Goal: Information Seeking & Learning: Learn about a topic

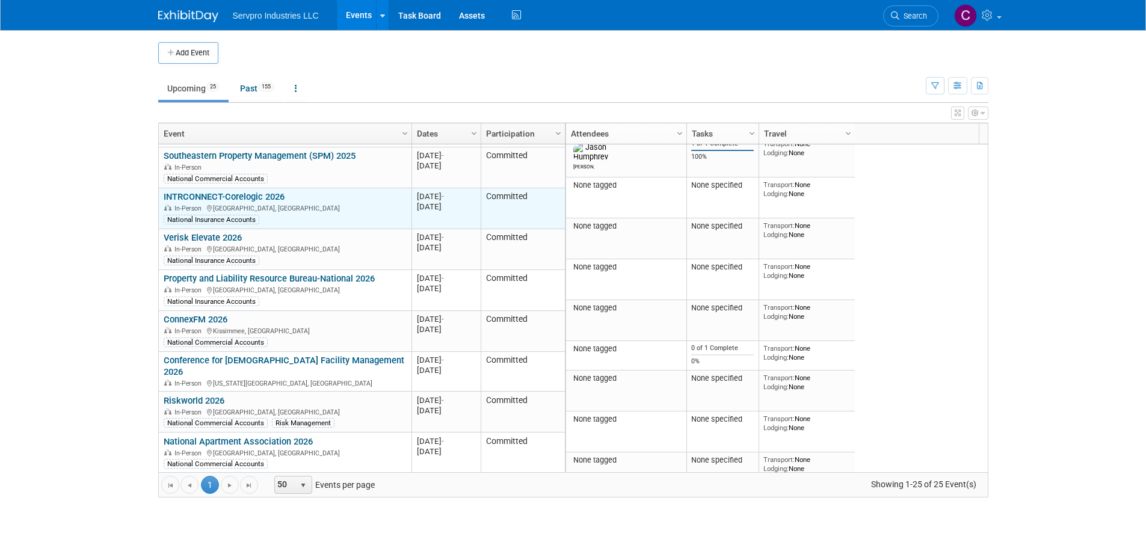
click at [212, 191] on link "INTRCONNECT-Corelogic 2026" at bounding box center [224, 196] width 121 height 11
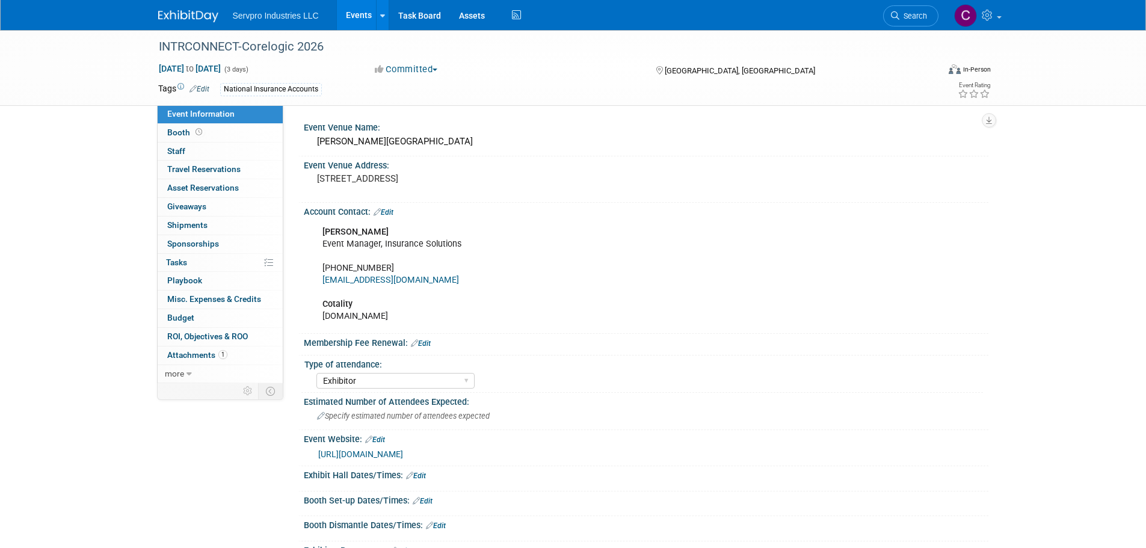
select select "Exhibitor"
click at [183, 134] on span "Booth" at bounding box center [185, 133] width 37 height 10
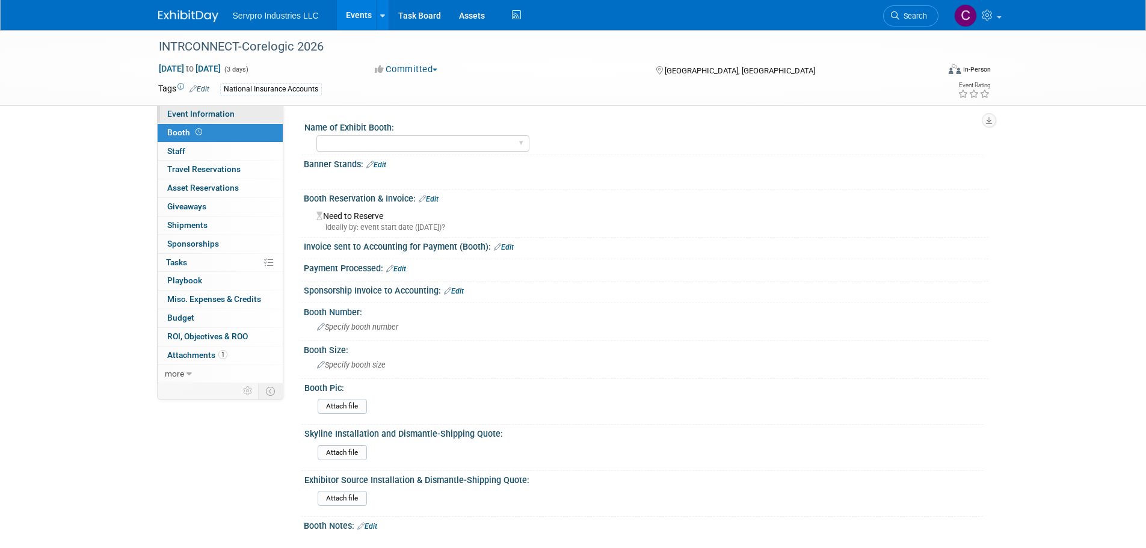
click at [187, 116] on span "Event Information" at bounding box center [200, 114] width 67 height 10
select select "Exhibitor"
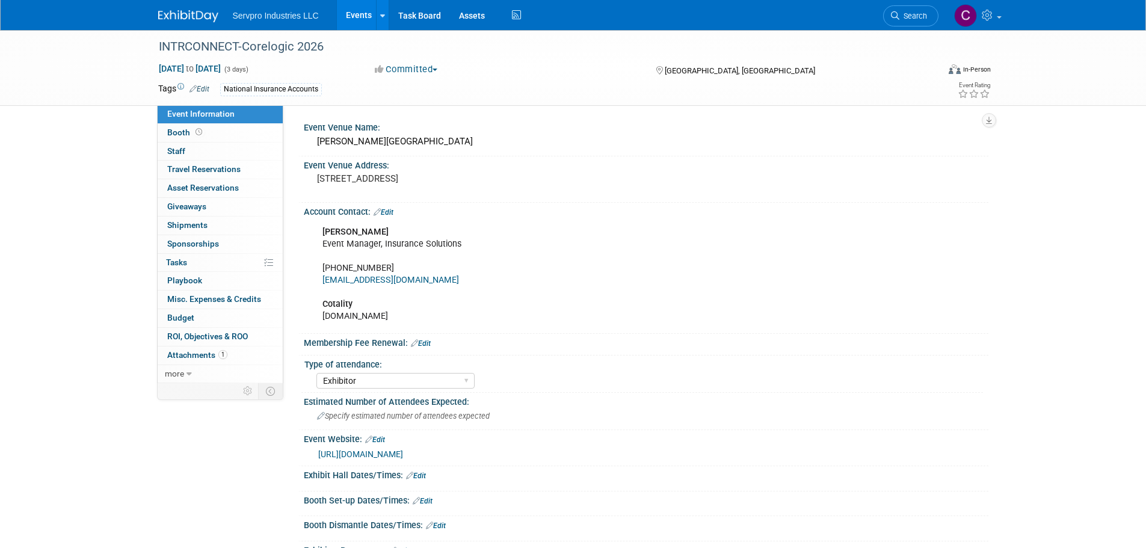
click at [362, 459] on link "[URL][DOMAIN_NAME]" at bounding box center [360, 455] width 85 height 10
click at [368, 144] on div "Gaylord National Resort & Convention Center" at bounding box center [646, 141] width 667 height 19
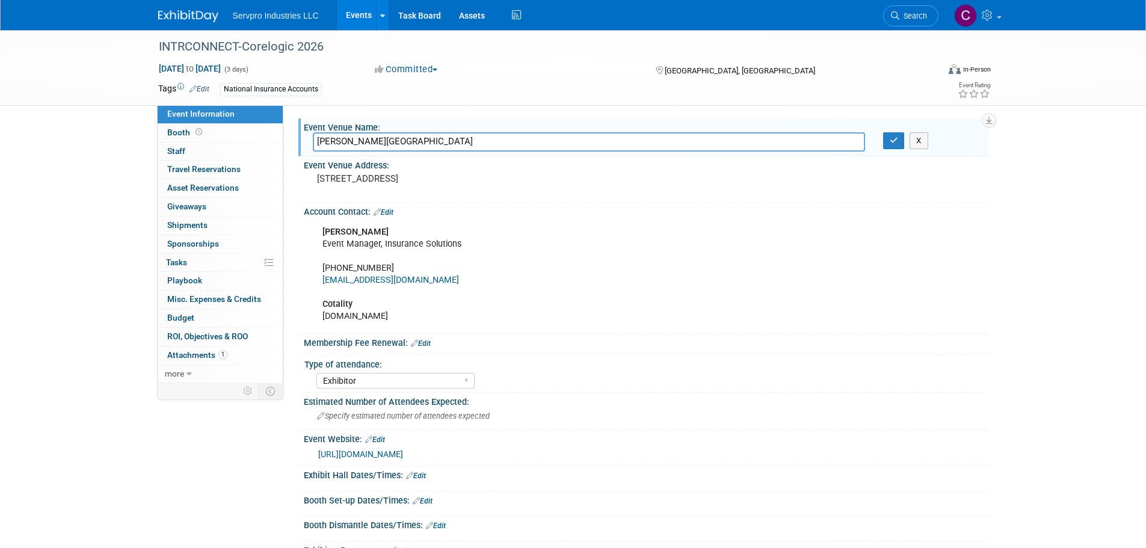
click at [368, 144] on input "Gaylord National Resort & Convention Center" at bounding box center [589, 141] width 552 height 19
drag, startPoint x: 688, startPoint y: 467, endPoint x: 316, endPoint y: 467, distance: 371.9
click at [316, 462] on div "[URL][DOMAIN_NAME]" at bounding box center [646, 453] width 667 height 17
copy link "[URL][DOMAIN_NAME]"
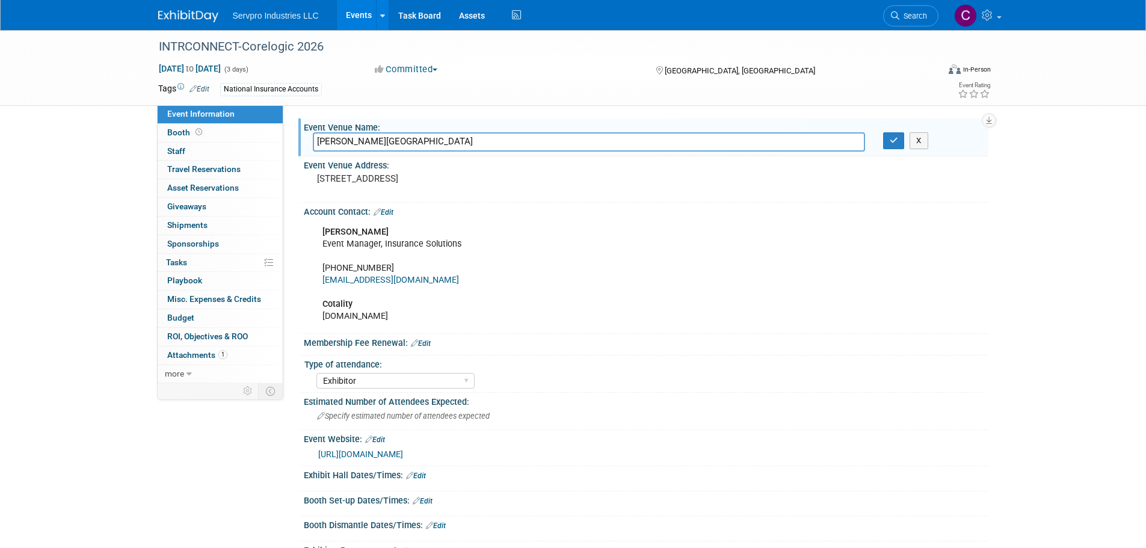
click at [360, 14] on link "Events" at bounding box center [359, 15] width 44 height 30
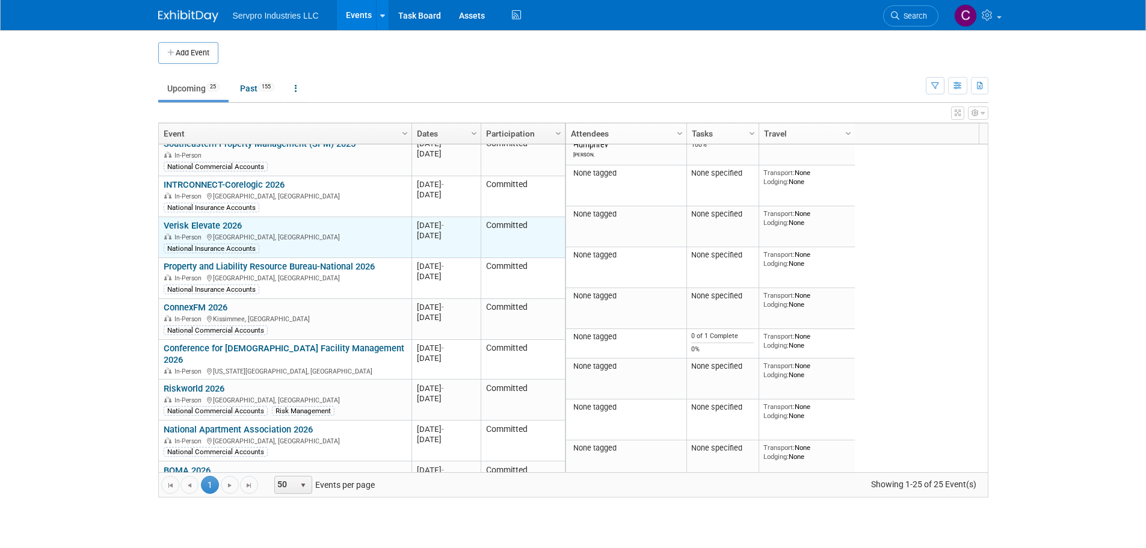
click at [208, 220] on link "Verisk Elevate 2026" at bounding box center [203, 225] width 78 height 11
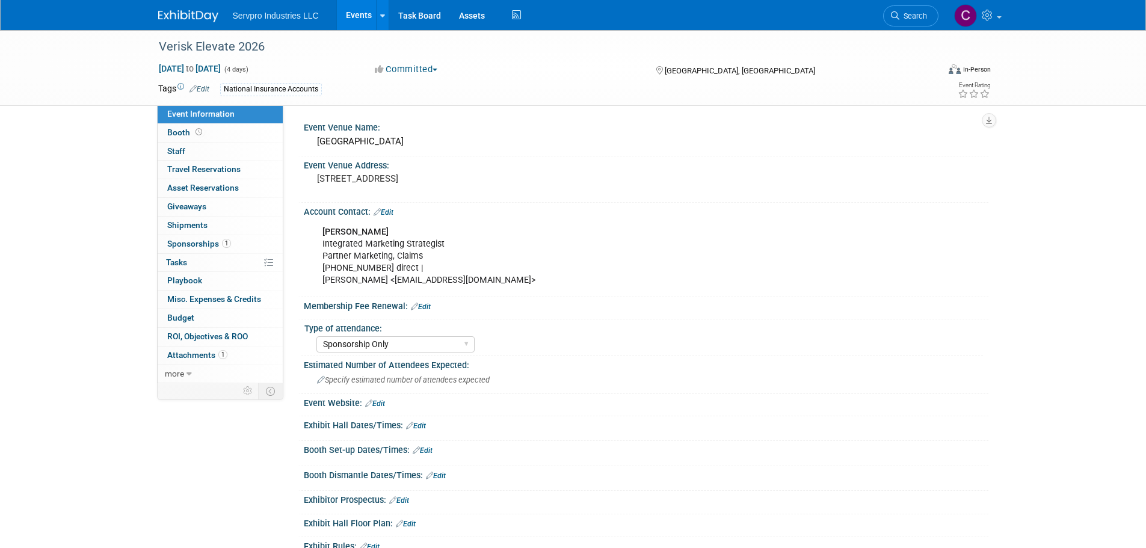
select select "Sponsorship Only"
click at [235, 47] on div "Verisk Elevate 2026" at bounding box center [538, 47] width 766 height 22
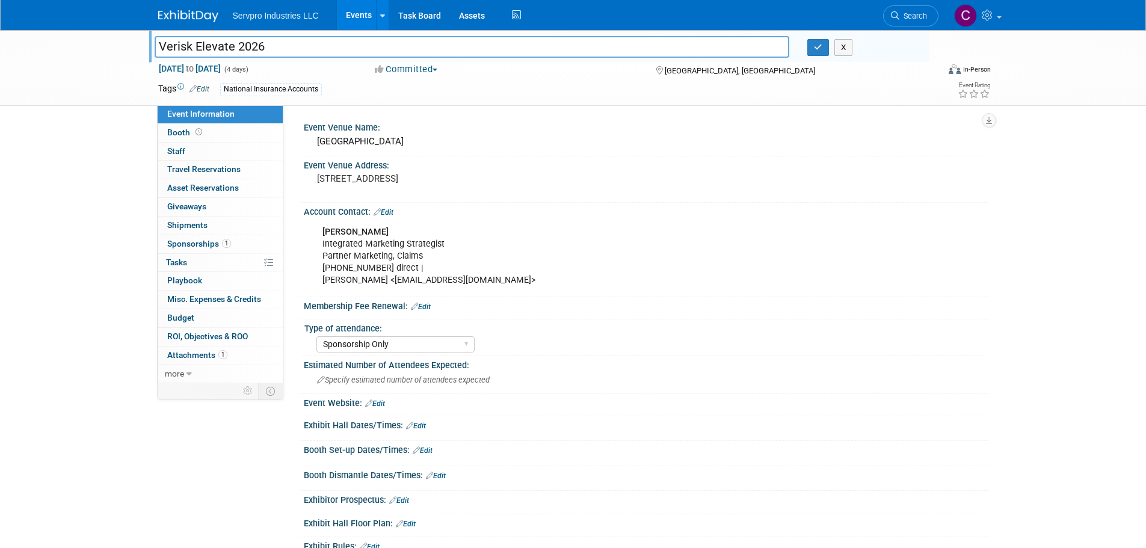
click at [235, 47] on input "Verisk Elevate 2026" at bounding box center [472, 46] width 635 height 21
click at [385, 403] on link "Edit" at bounding box center [375, 404] width 20 height 8
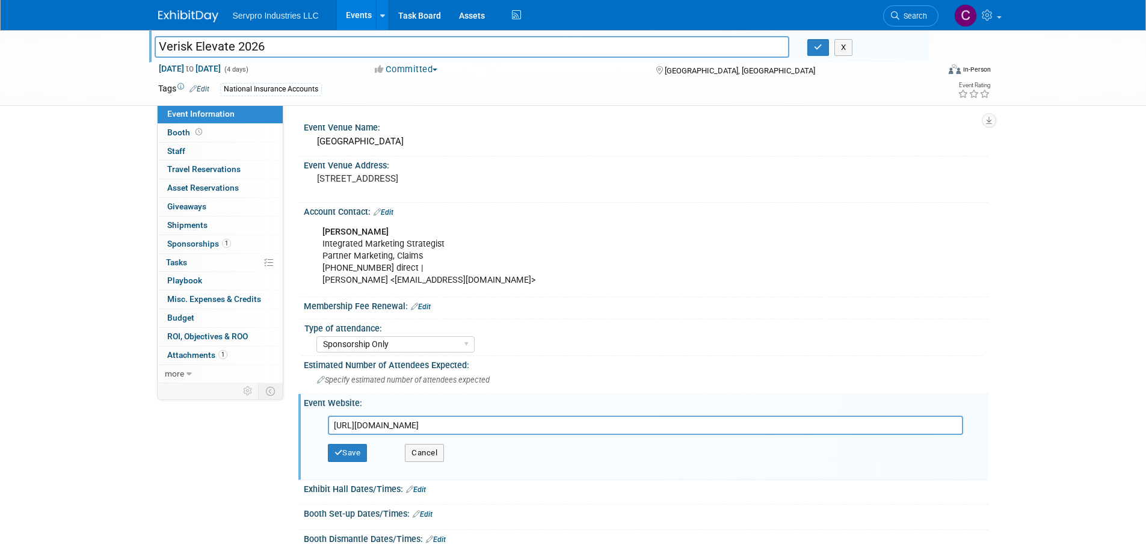
type input "https://events.verisk.com/event/Elevate2026/home"
click at [344, 439] on div "Save Cancel" at bounding box center [649, 453] width 642 height 36
click at [346, 457] on button "Save" at bounding box center [348, 453] width 40 height 18
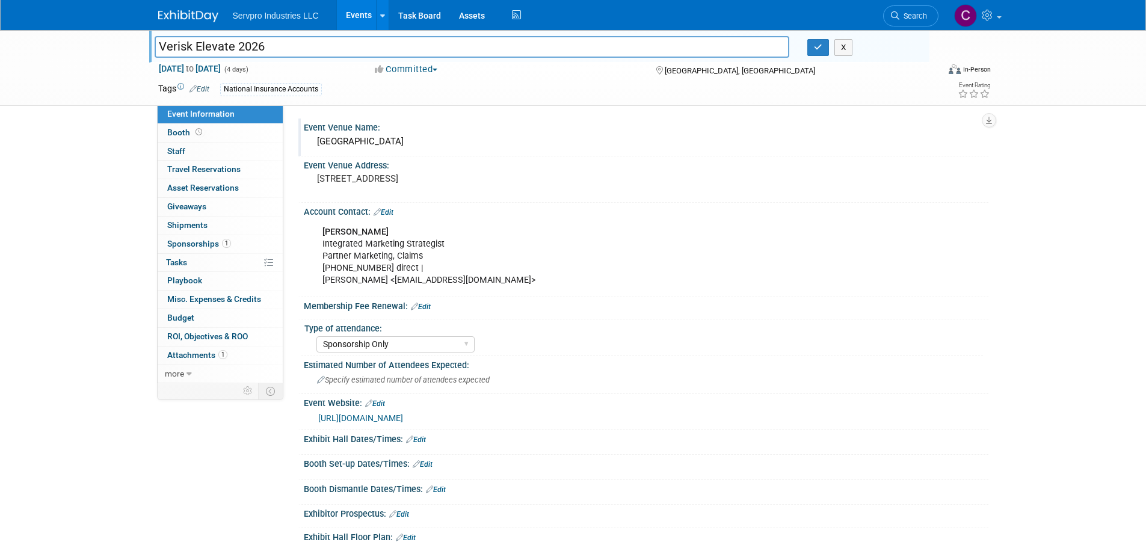
click at [366, 138] on div "Hyatt Regency Salt Lake City" at bounding box center [646, 141] width 667 height 19
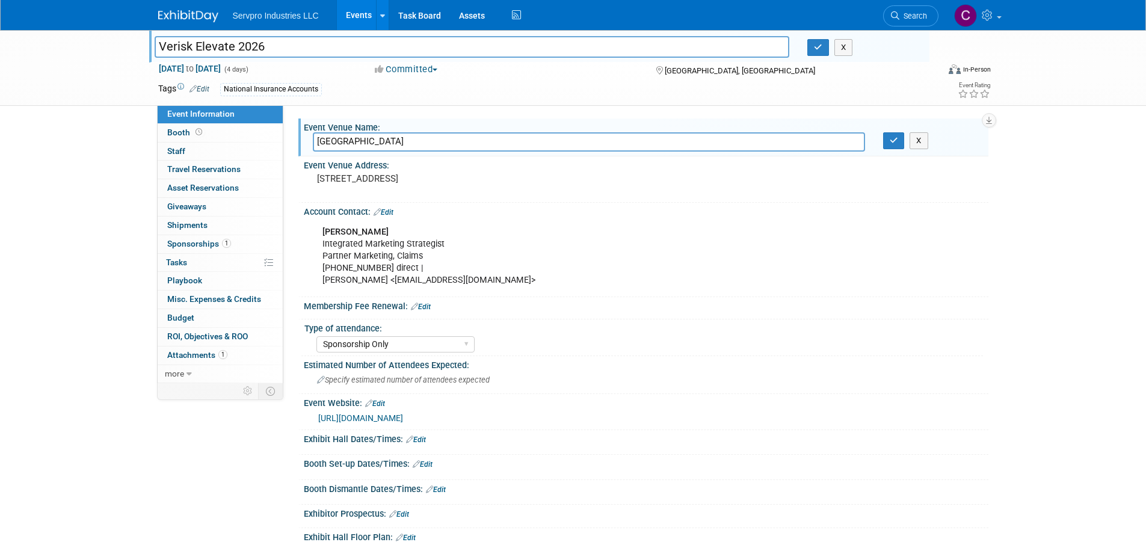
click at [366, 138] on input "Hyatt Regency Salt Lake City" at bounding box center [589, 141] width 552 height 19
click at [200, 244] on span "Sponsorships 1" at bounding box center [199, 244] width 64 height 10
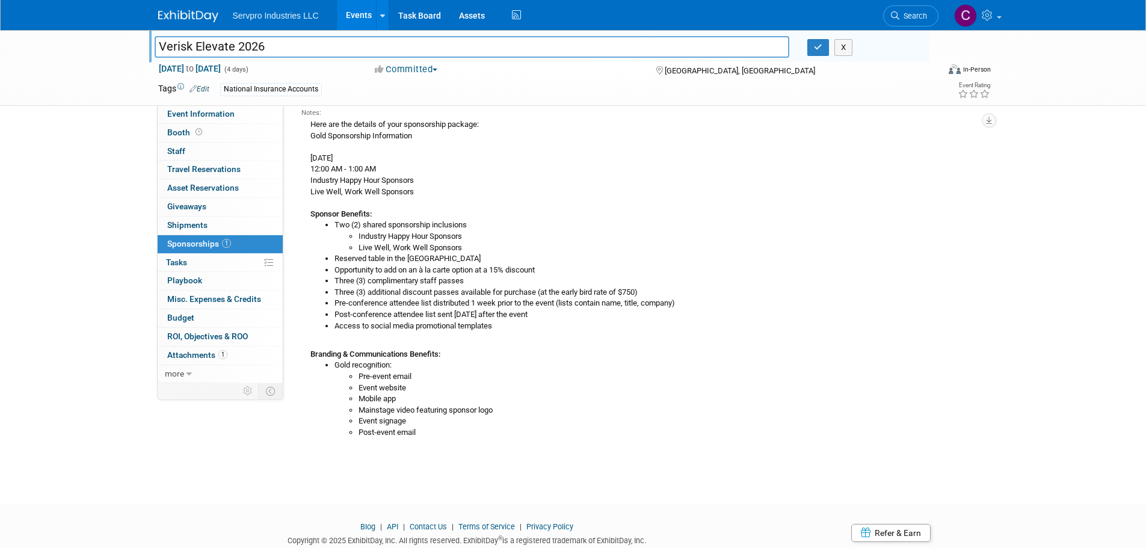
scroll to position [134, 0]
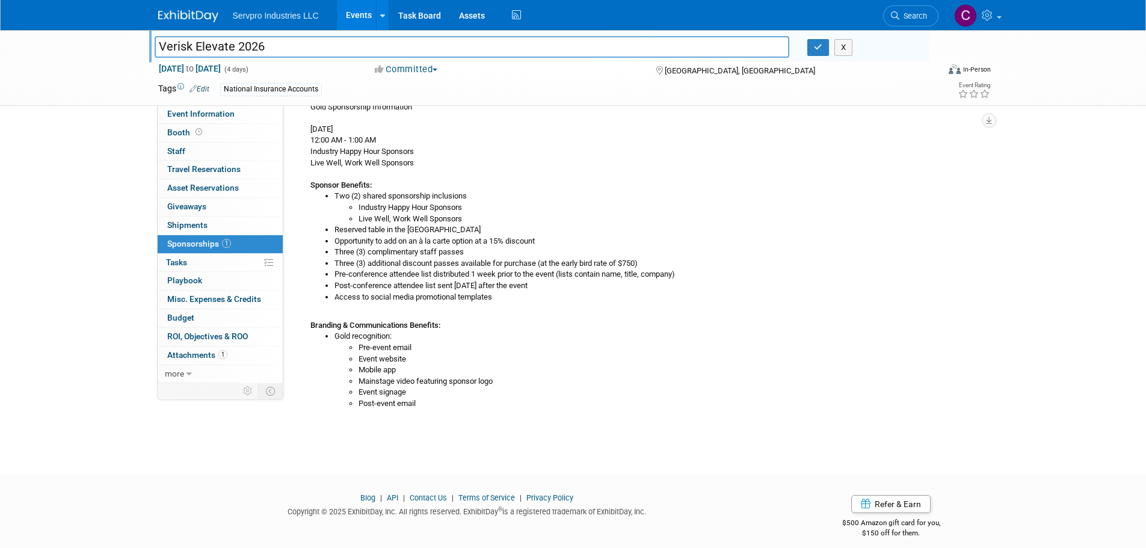
drag, startPoint x: 309, startPoint y: 230, endPoint x: 502, endPoint y: 291, distance: 202.5
click at [502, 291] on div "Here are the details of your sponsorship package: Gold Sponsorship Information …" at bounding box center [640, 249] width 678 height 321
copy div "Here are the details of your sponsorship package: Gold Sponsorship Information …"
click at [193, 114] on span "Event Information" at bounding box center [200, 114] width 67 height 10
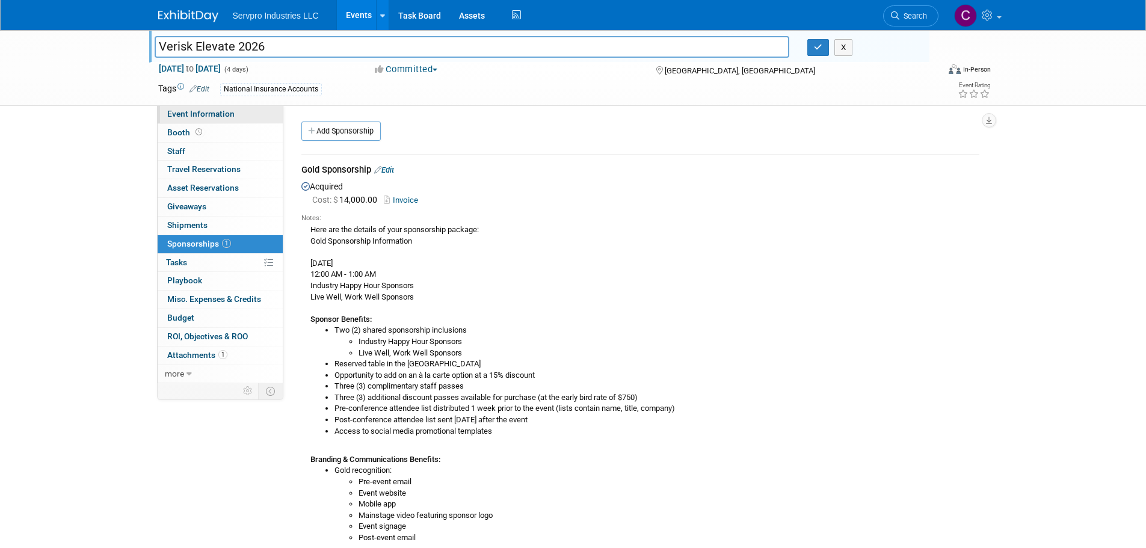
select select "Sponsorship Only"
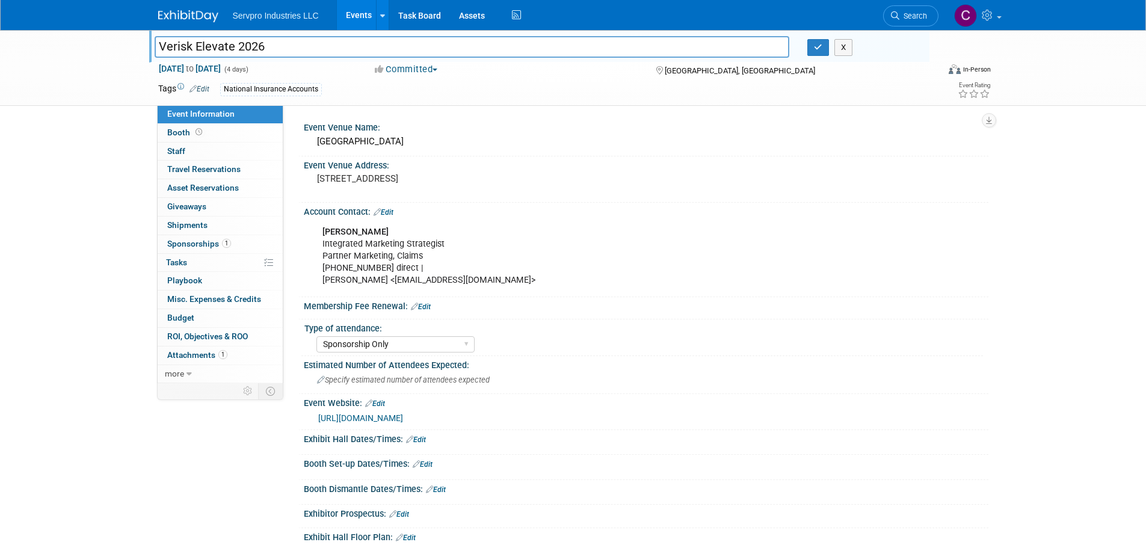
click at [353, 16] on link "Events" at bounding box center [359, 15] width 44 height 30
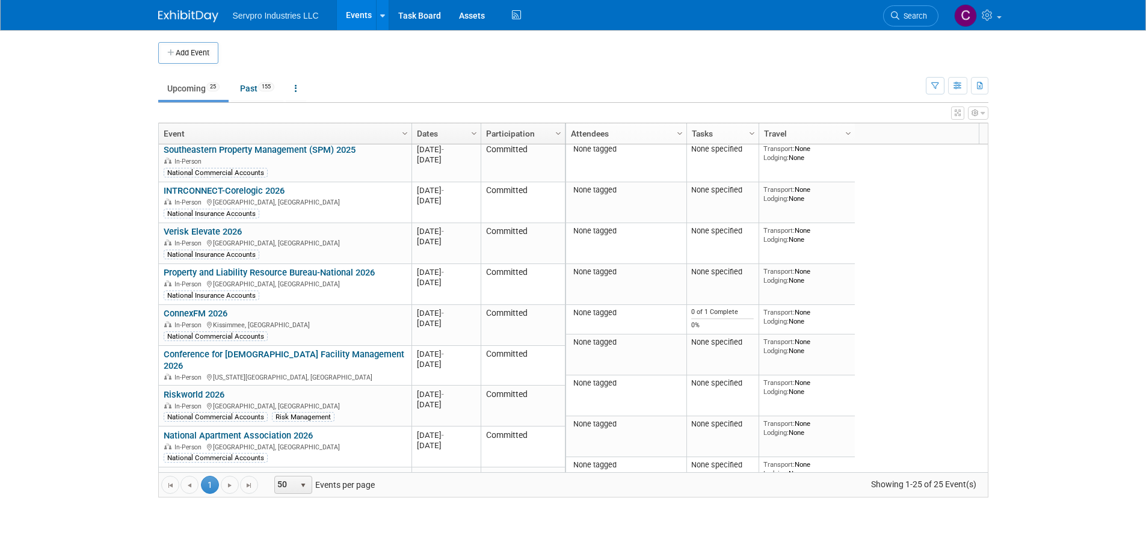
scroll to position [706, 0]
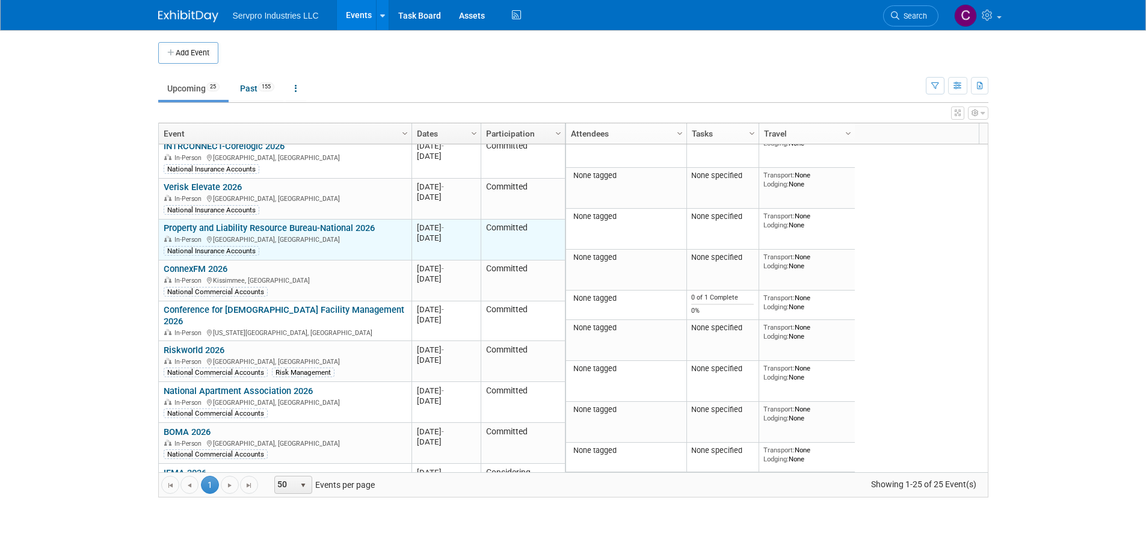
click at [298, 223] on link "Property and Liability Resource Bureau-National 2026" at bounding box center [269, 228] width 211 height 11
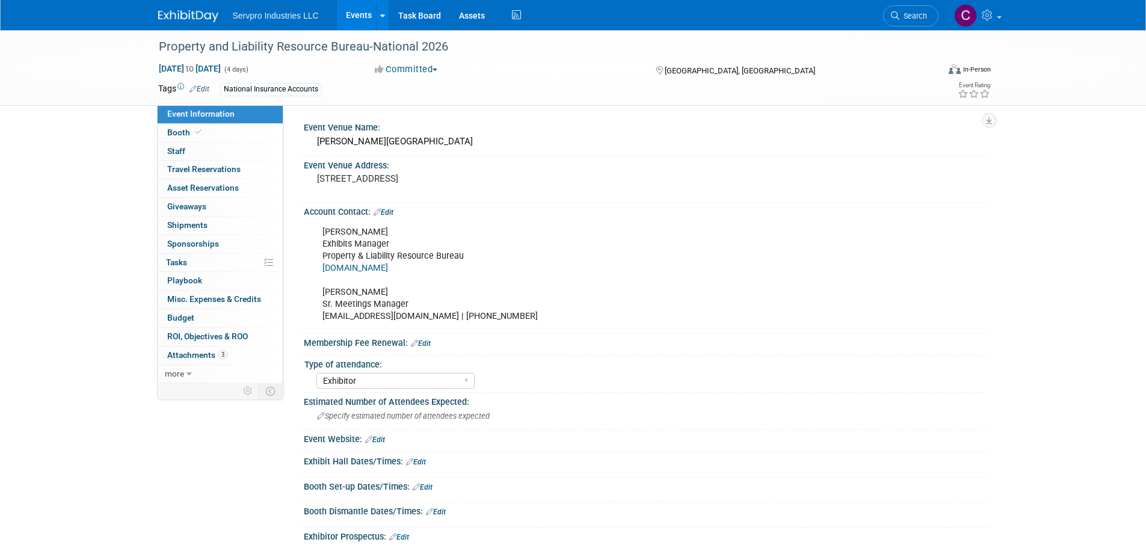
select select "Exhibitor"
click at [338, 141] on div "[PERSON_NAME][GEOGRAPHIC_DATA]" at bounding box center [646, 141] width 667 height 19
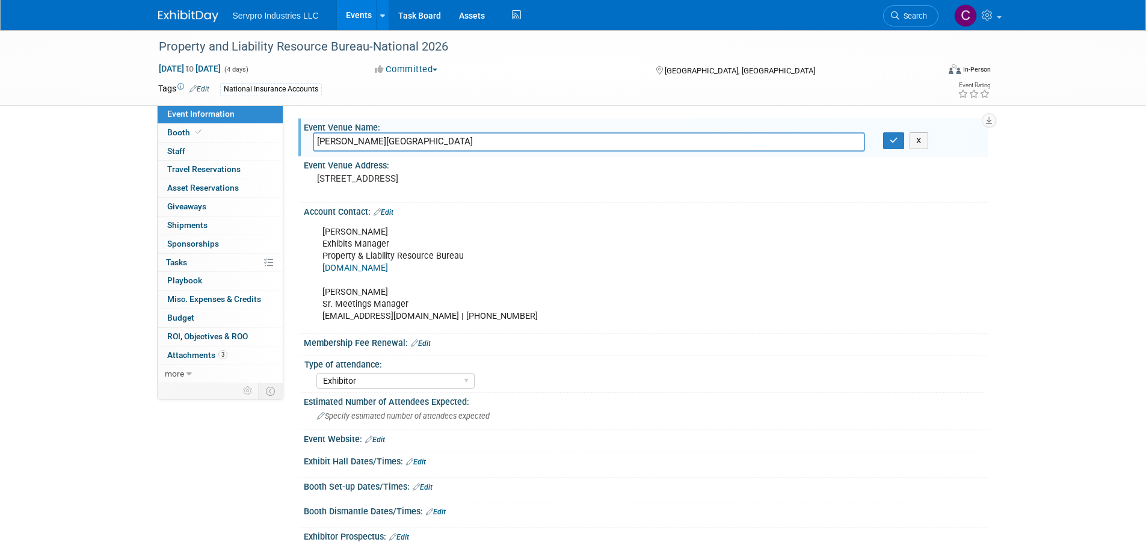
click at [338, 141] on input "[PERSON_NAME][GEOGRAPHIC_DATA]" at bounding box center [589, 141] width 552 height 19
click at [280, 41] on div "Property and Liability Resource Bureau-National 2026" at bounding box center [538, 47] width 766 height 22
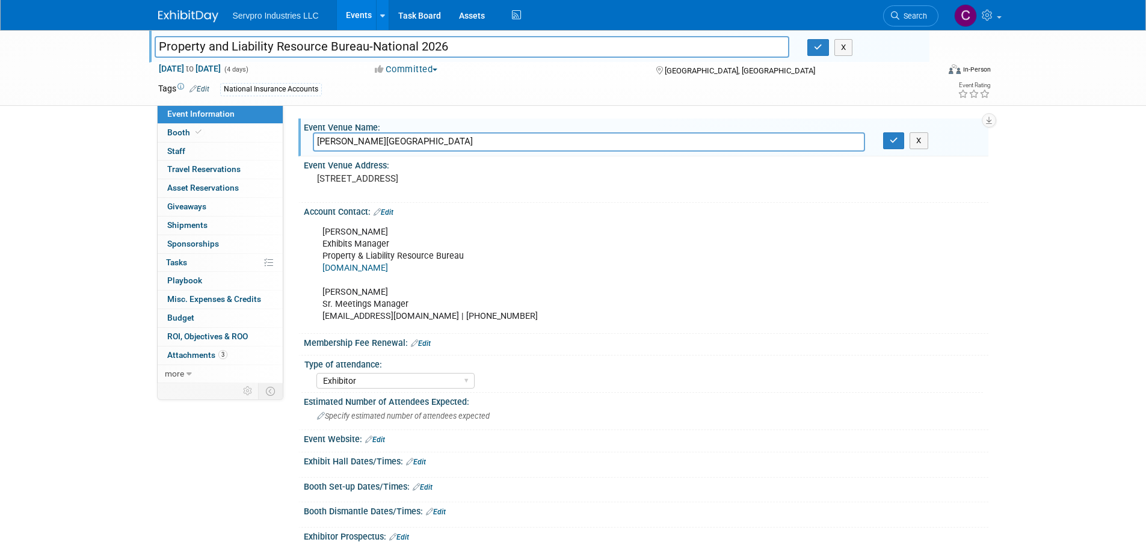
click at [280, 41] on input "Property and Liability Resource Bureau-National 2026" at bounding box center [472, 46] width 635 height 21
click at [360, 11] on link "Events" at bounding box center [359, 15] width 44 height 30
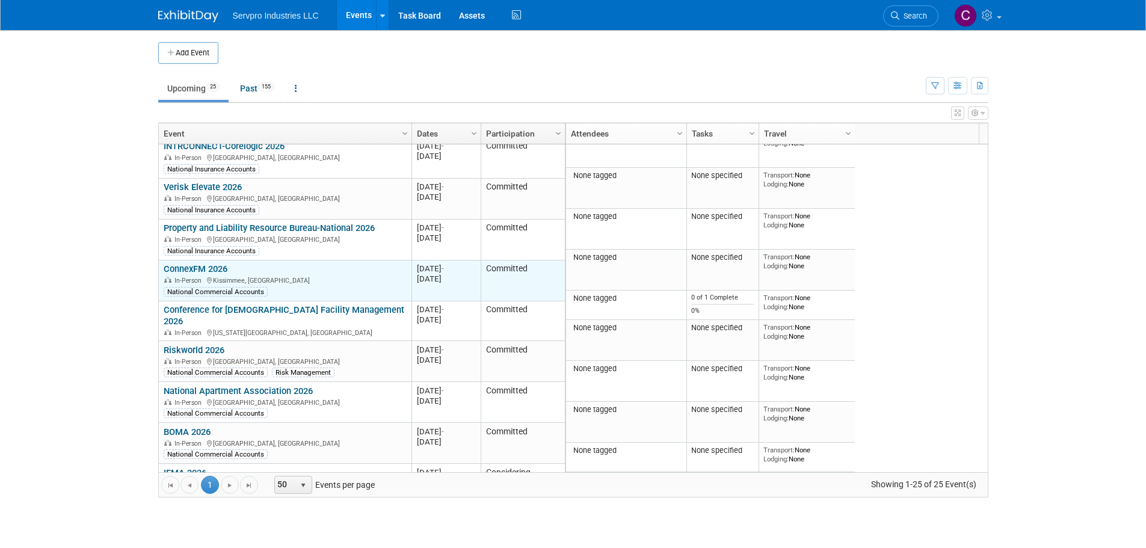
click at [202, 264] on link "ConnexFM 2026" at bounding box center [196, 269] width 64 height 11
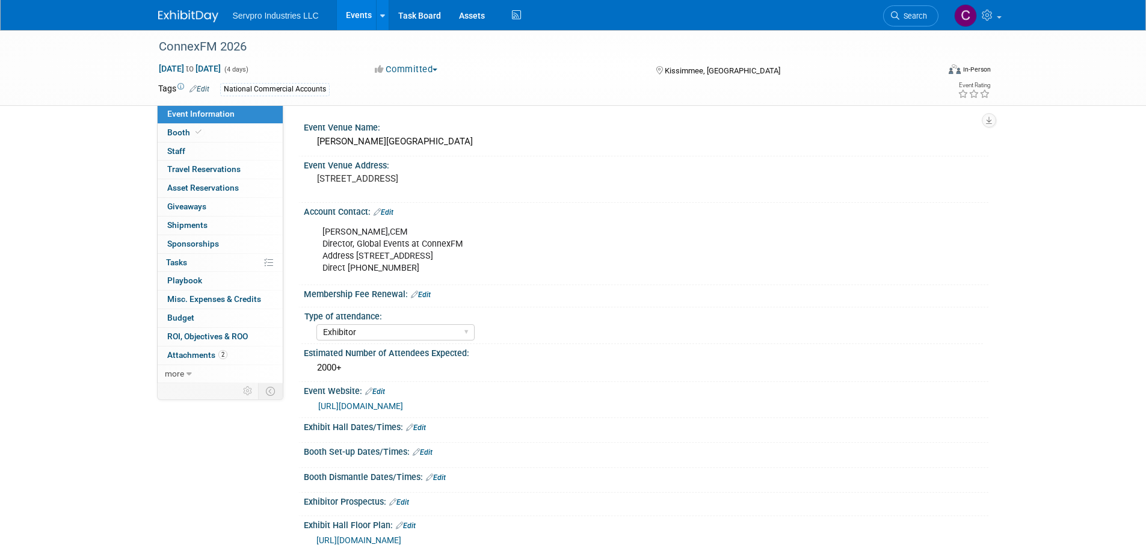
select select "Exhibitor"
click at [390, 144] on div "[PERSON_NAME][GEOGRAPHIC_DATA]" at bounding box center [646, 141] width 667 height 19
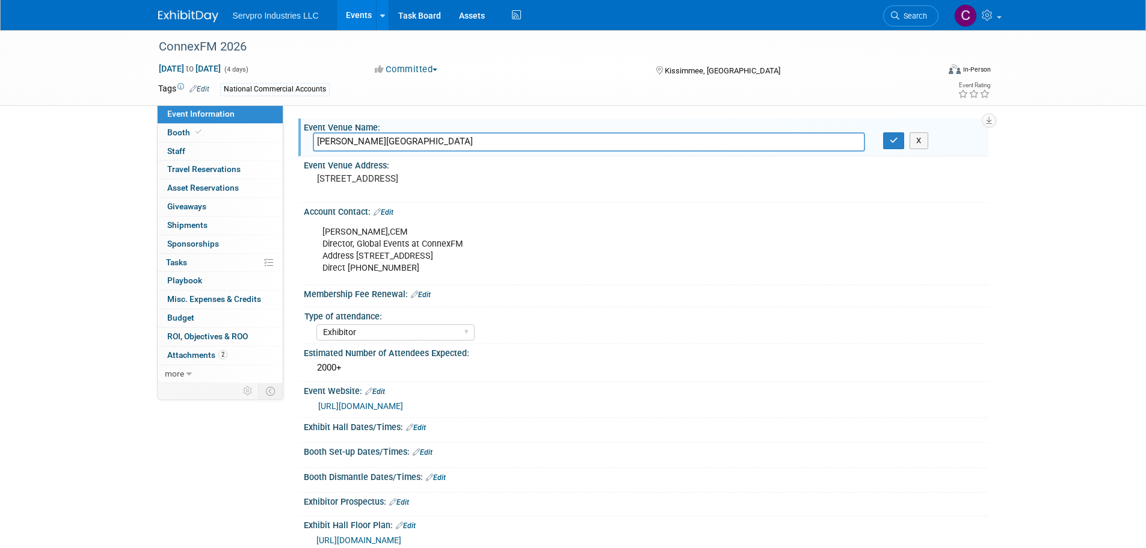
click at [390, 144] on input "[PERSON_NAME][GEOGRAPHIC_DATA]" at bounding box center [589, 141] width 552 height 19
click at [390, 144] on input "Gaylord Palms Resort & Convention Center" at bounding box center [589, 141] width 552 height 19
click at [365, 14] on link "Events" at bounding box center [359, 15] width 44 height 30
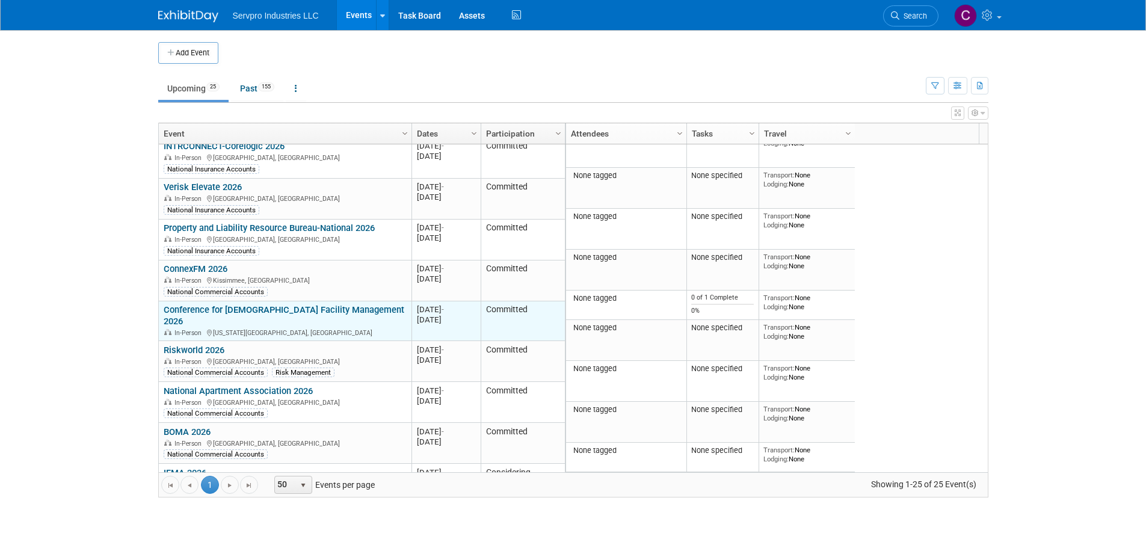
click at [254, 304] on link "Conference for [DEMOGRAPHIC_DATA] Facility Management 2026" at bounding box center [284, 315] width 241 height 22
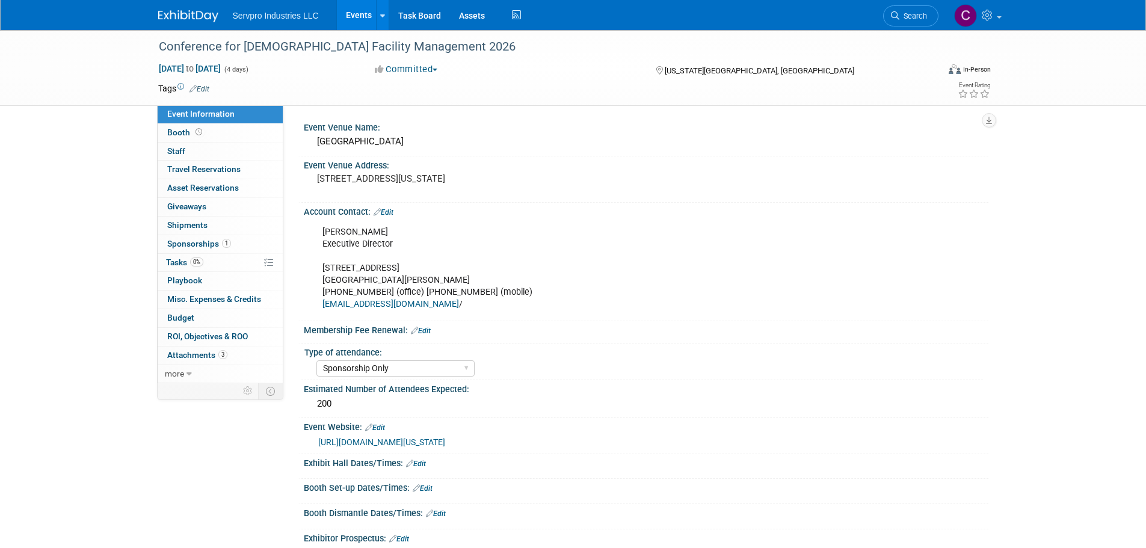
select select "Sponsorship Only"
click at [420, 440] on link "[URL][DOMAIN_NAME][US_STATE]" at bounding box center [381, 442] width 127 height 10
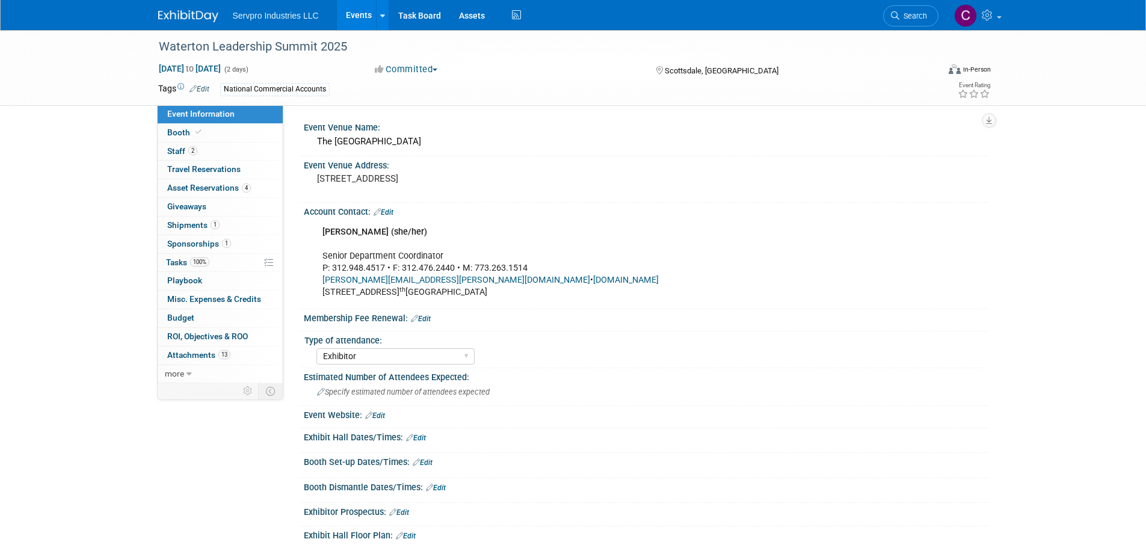
select select "Exhibitor"
click at [179, 149] on span "Staff 2" at bounding box center [182, 151] width 30 height 10
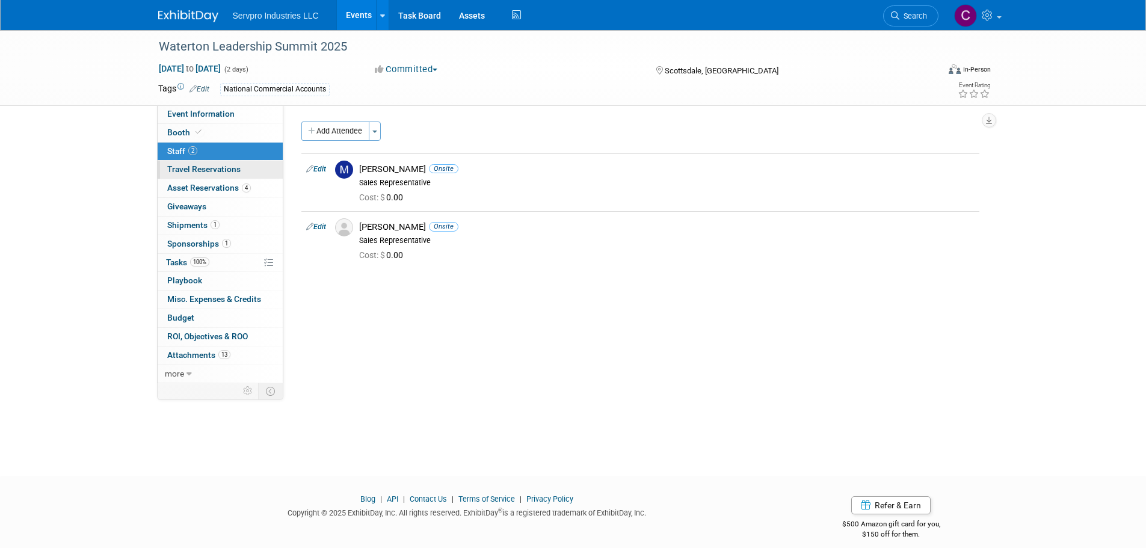
click at [179, 161] on link "0 Travel Reservations 0" at bounding box center [220, 170] width 125 height 18
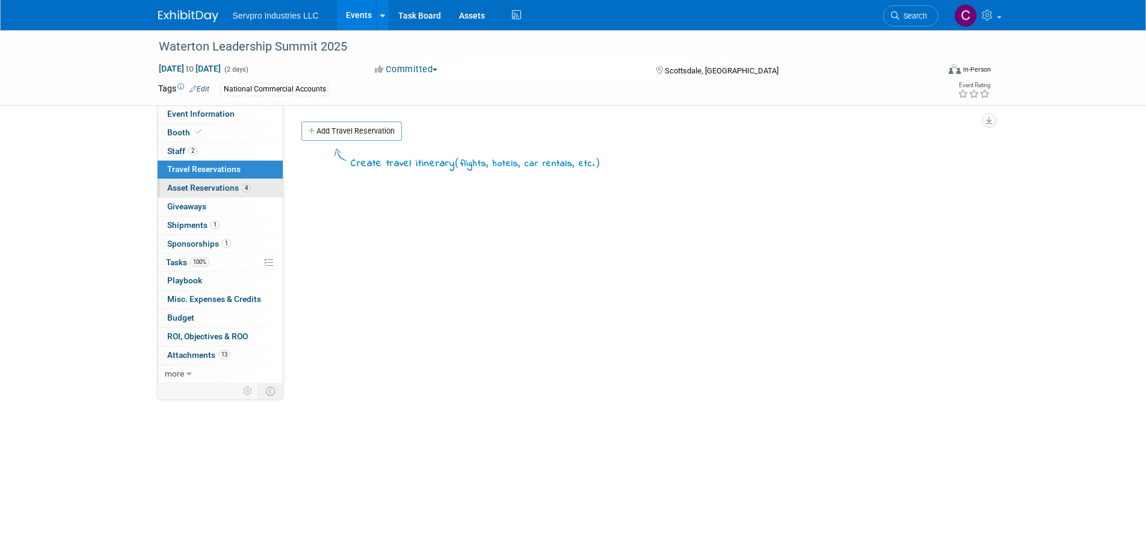
click at [181, 181] on link "4 Asset Reservations 4" at bounding box center [220, 188] width 125 height 18
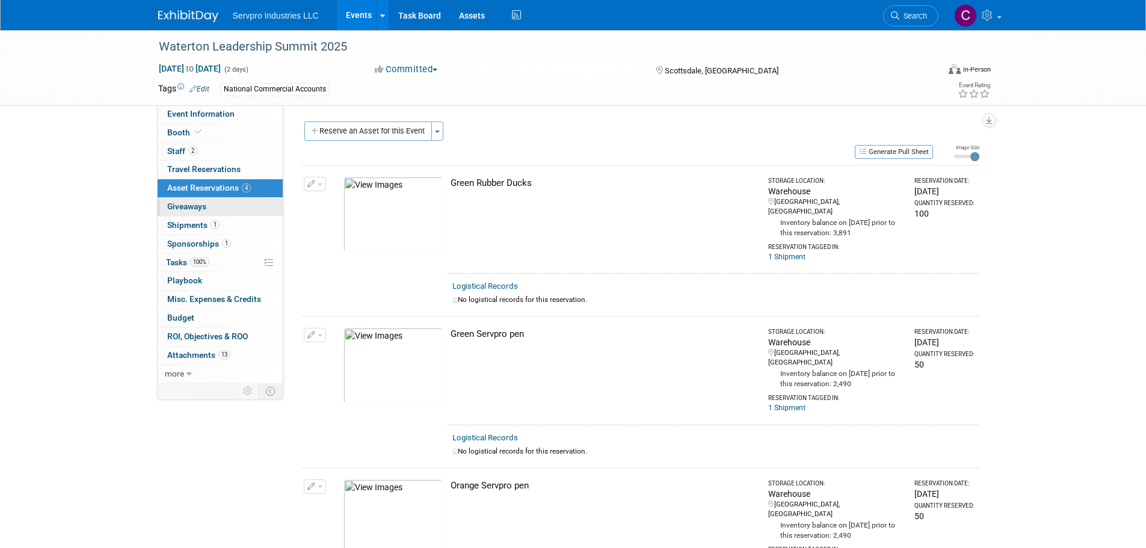
click at [181, 205] on span "Giveaways 0" at bounding box center [186, 207] width 39 height 10
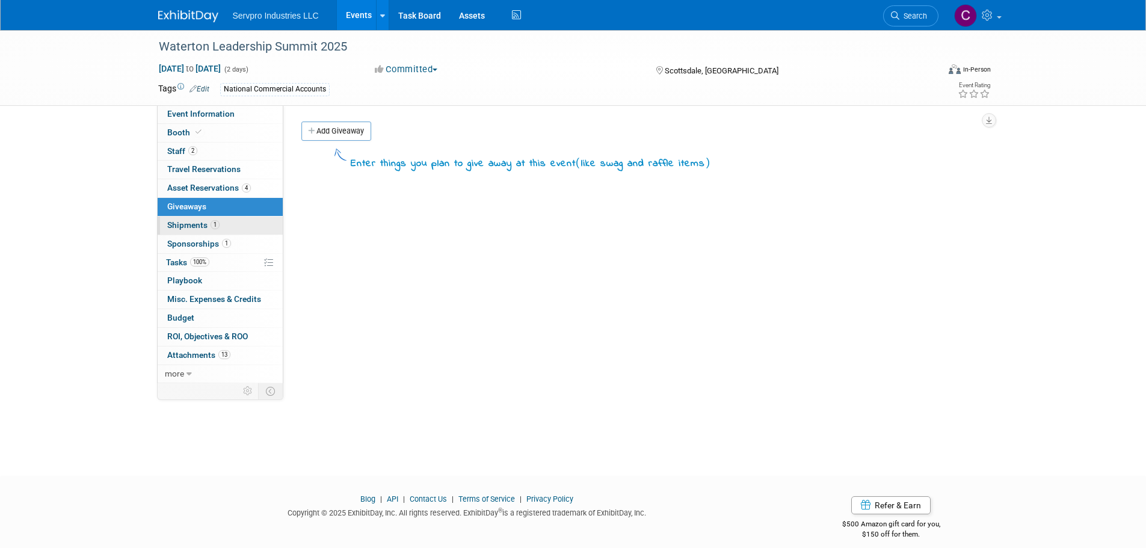
click at [181, 219] on link "1 Shipments 1" at bounding box center [220, 226] width 125 height 18
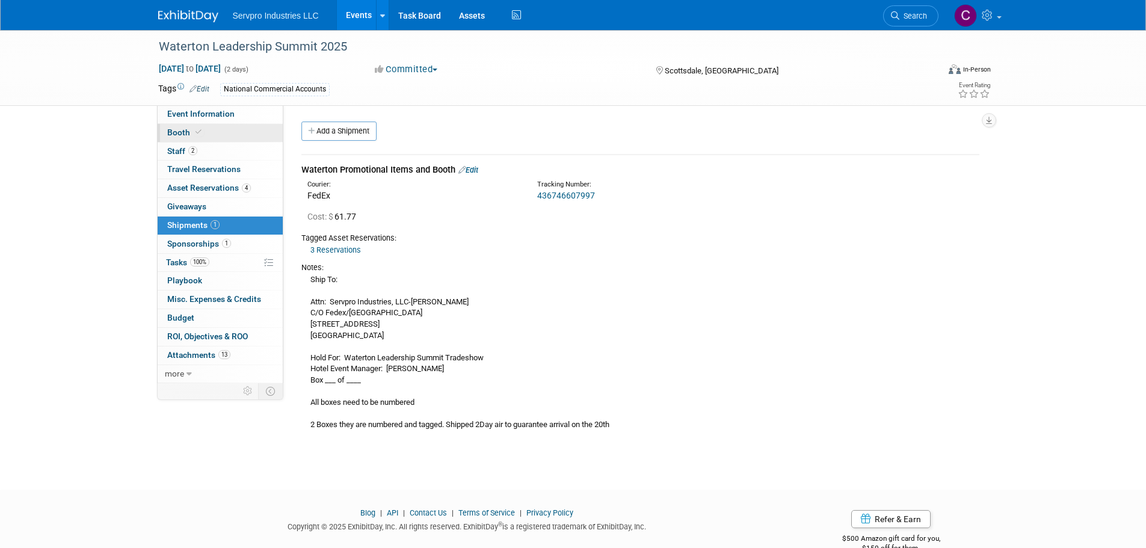
click at [185, 132] on span "Booth" at bounding box center [185, 133] width 37 height 10
select select "Invita 10 Foot Straight-Single Sided"
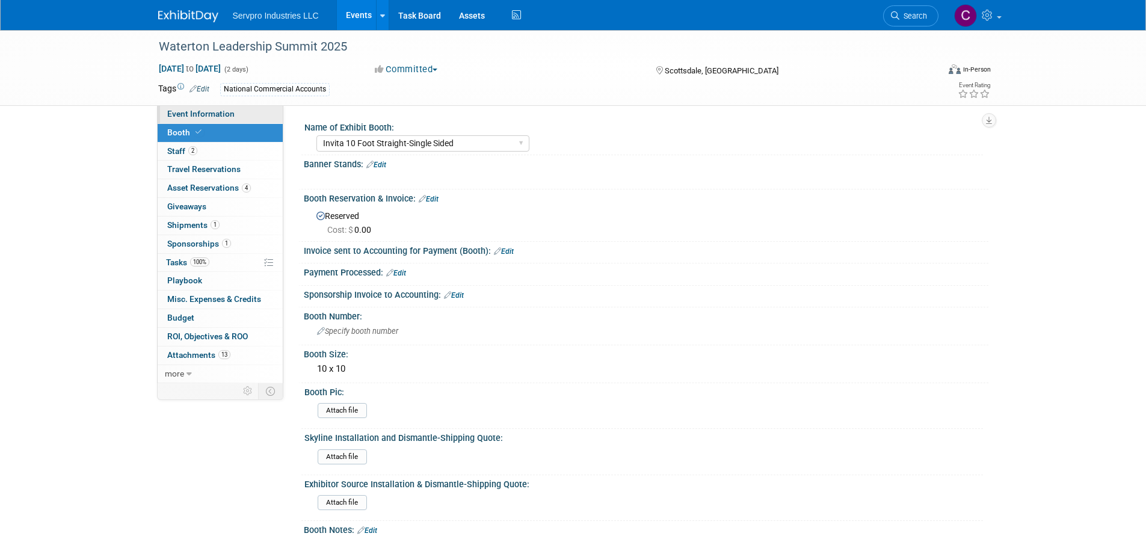
click at [196, 111] on span "Event Information" at bounding box center [200, 114] width 67 height 10
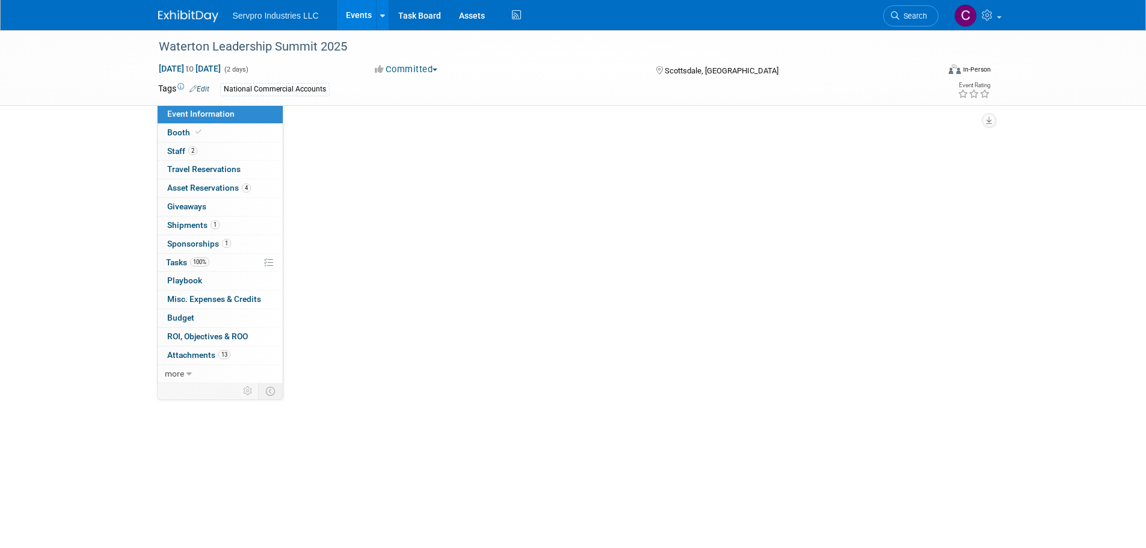
select select "Exhibitor"
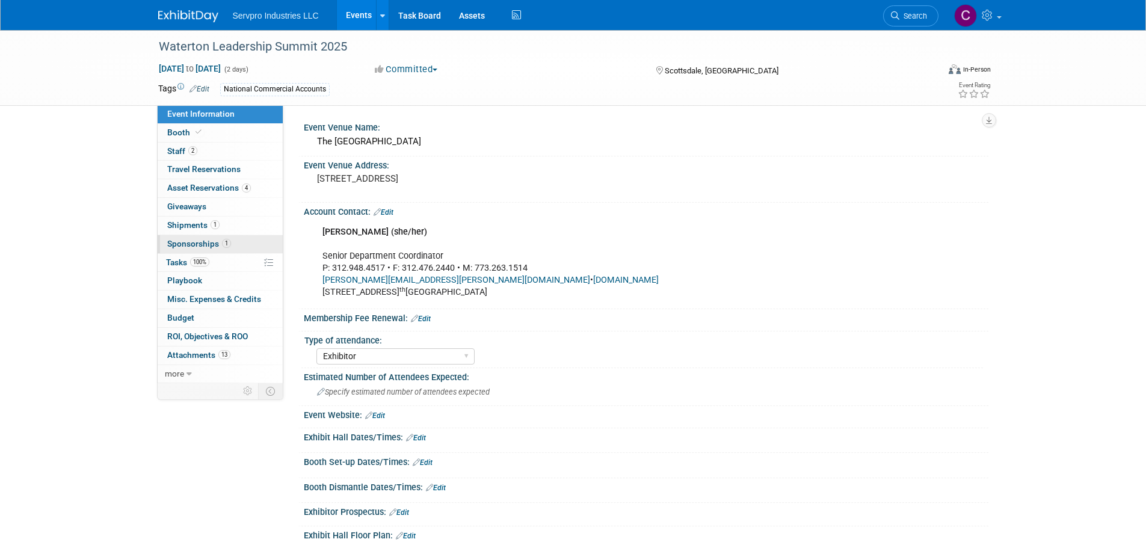
click at [184, 246] on span "Sponsorships 1" at bounding box center [199, 244] width 64 height 10
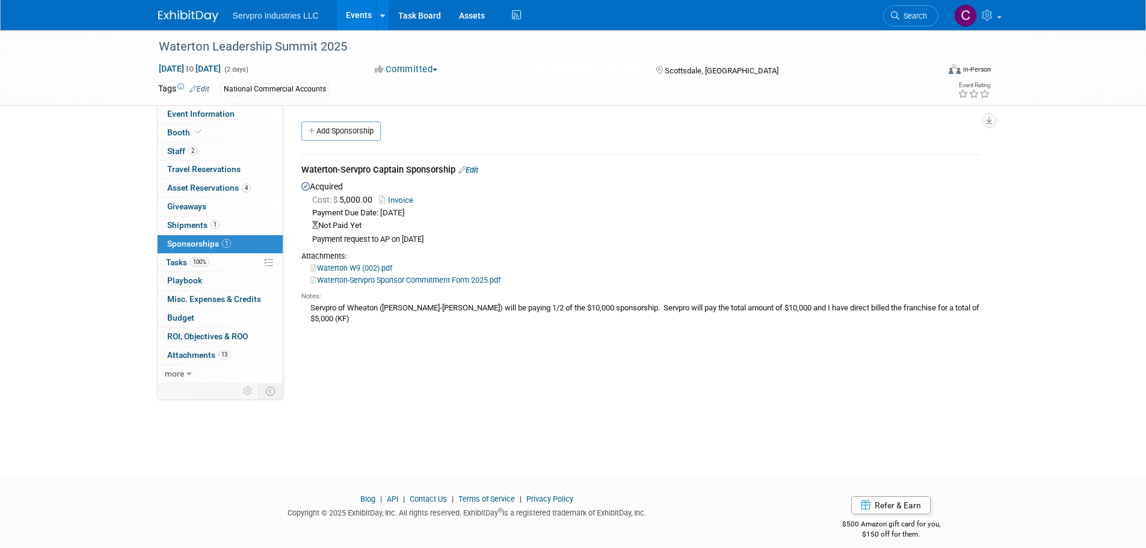
click at [389, 277] on link "Waterton-Servpro Sponsor Commitment Form 2025.pdf" at bounding box center [406, 280] width 190 height 9
click at [218, 132] on link "Booth" at bounding box center [220, 133] width 125 height 18
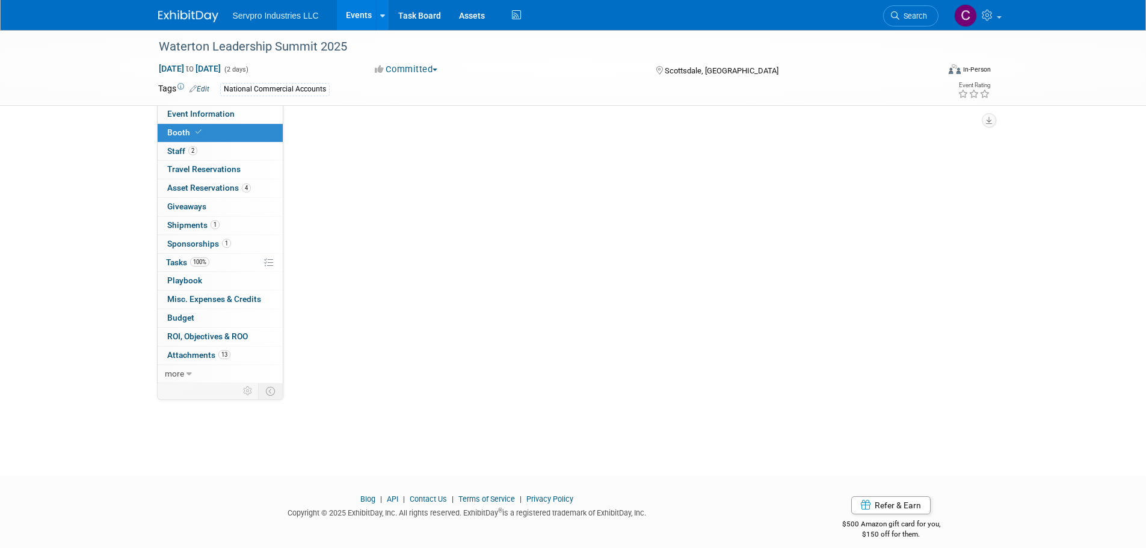
select select "Invita 10 Foot Straight-Single Sided"
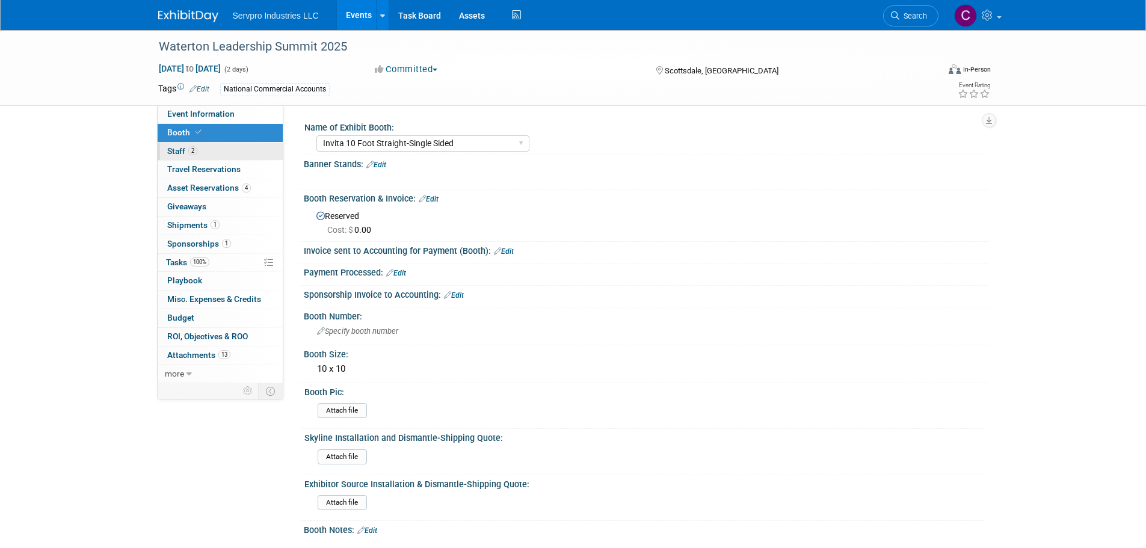
click at [207, 150] on link "2 Staff 2" at bounding box center [220, 152] width 125 height 18
